Goal: Information Seeking & Learning: Learn about a topic

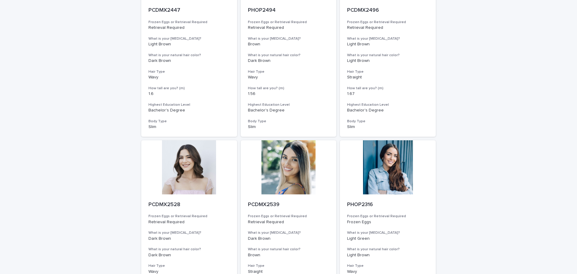
scroll to position [625, 0]
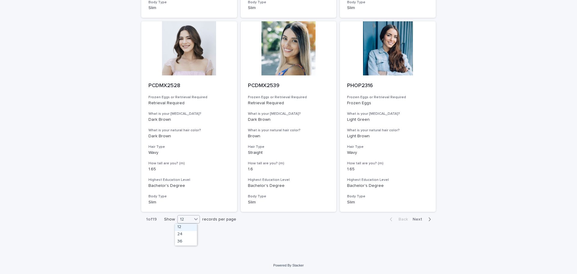
click at [181, 220] on div "12" at bounding box center [185, 220] width 14 height 6
click at [180, 245] on div "36" at bounding box center [186, 242] width 22 height 7
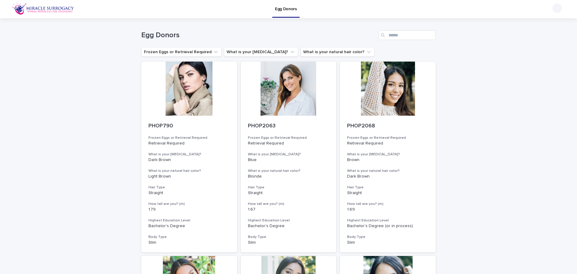
scroll to position [0, 0]
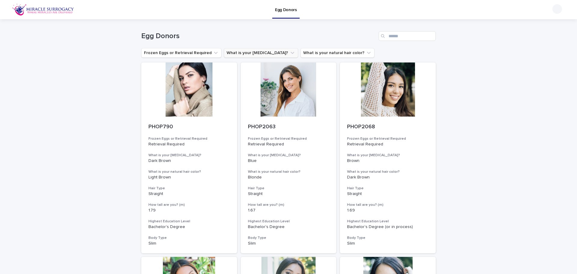
click at [248, 56] on button "What is your [MEDICAL_DATA]?" at bounding box center [261, 53] width 74 height 10
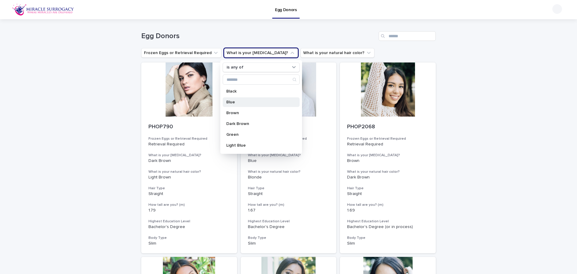
click at [239, 100] on div "Blue" at bounding box center [261, 102] width 77 height 10
click at [233, 143] on div "Light Blue" at bounding box center [261, 146] width 77 height 10
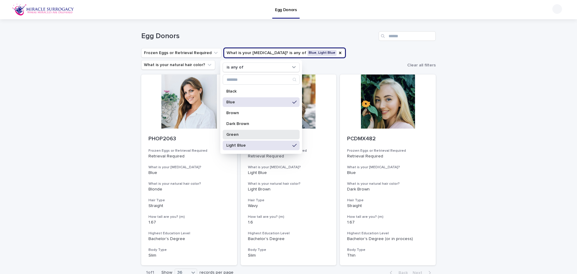
click at [252, 133] on p "Green" at bounding box center [258, 135] width 64 height 4
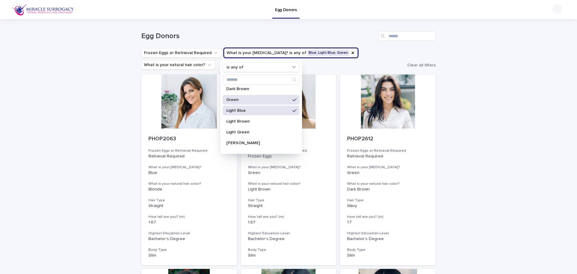
scroll to position [45, 0]
click at [253, 118] on div "Light Green" at bounding box center [261, 122] width 77 height 10
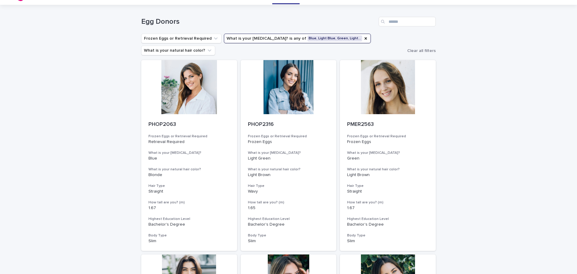
scroll to position [7, 0]
